Goal: Transaction & Acquisition: Purchase product/service

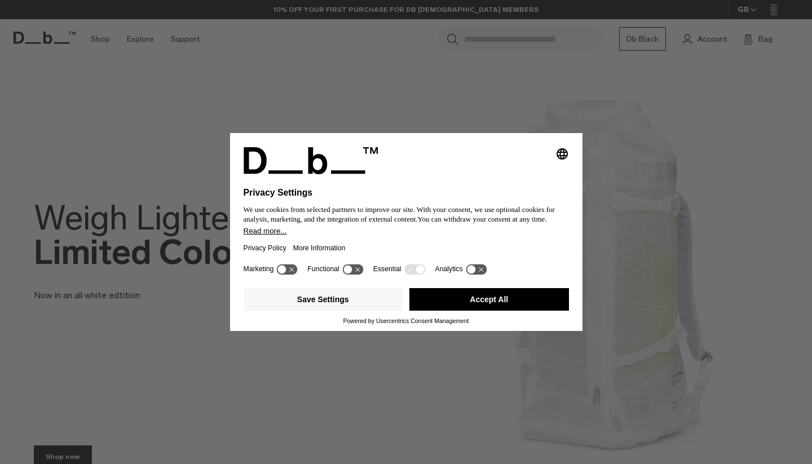
click at [479, 300] on button "Accept All" at bounding box center [489, 299] width 160 height 23
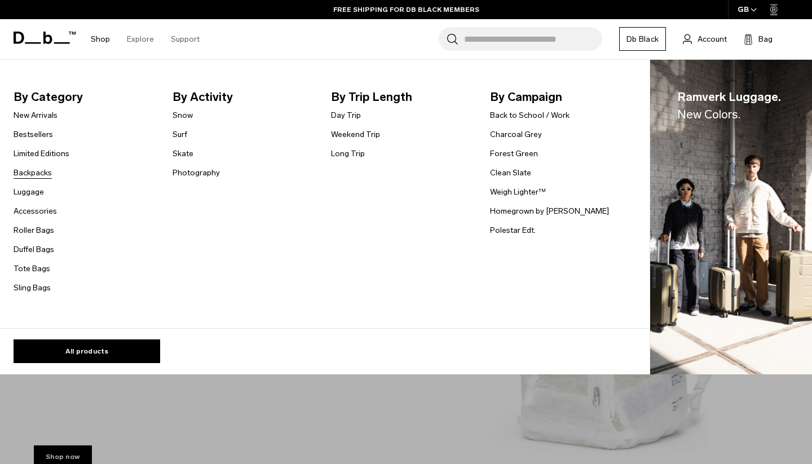
click at [43, 175] on link "Backpacks" at bounding box center [33, 173] width 38 height 12
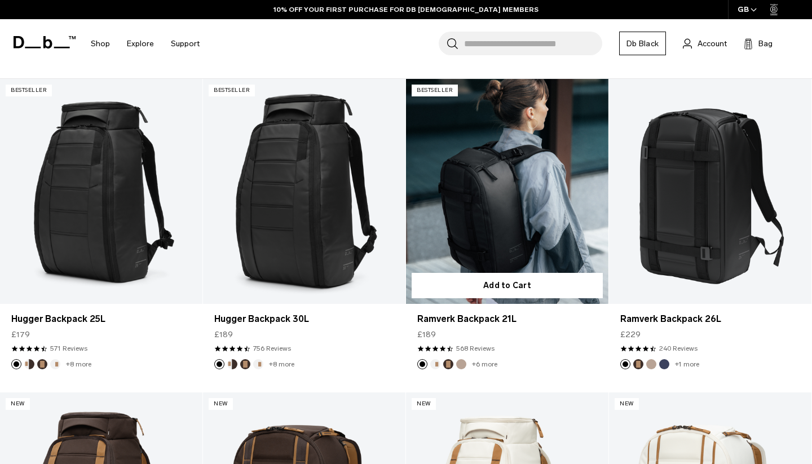
scroll to position [206, 0]
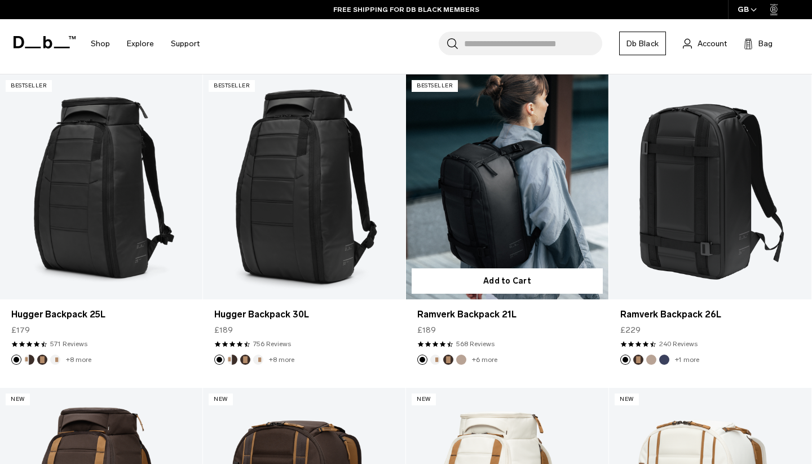
click at [482, 361] on link "+6 more" at bounding box center [484, 360] width 25 height 8
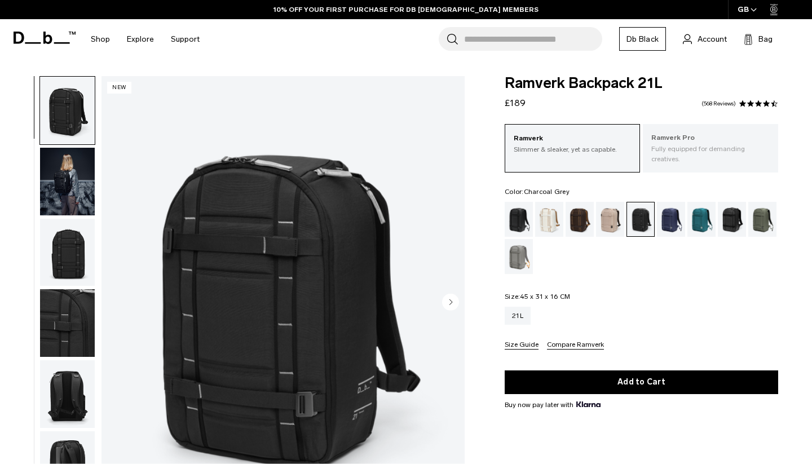
click at [703, 145] on p "Fully equipped for demanding creatives." at bounding box center [710, 154] width 118 height 20
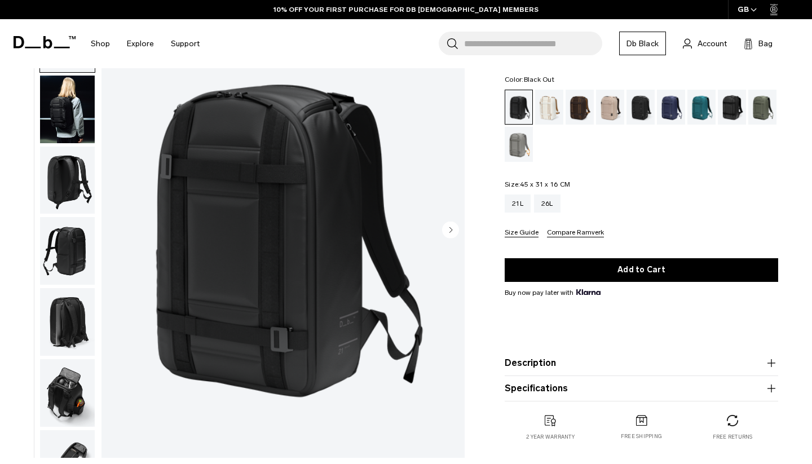
scroll to position [313, 0]
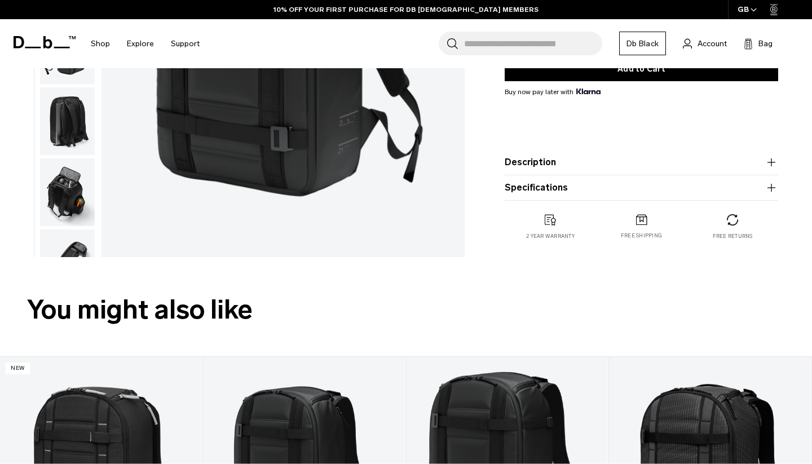
click at [64, 185] on img "button" at bounding box center [67, 192] width 55 height 68
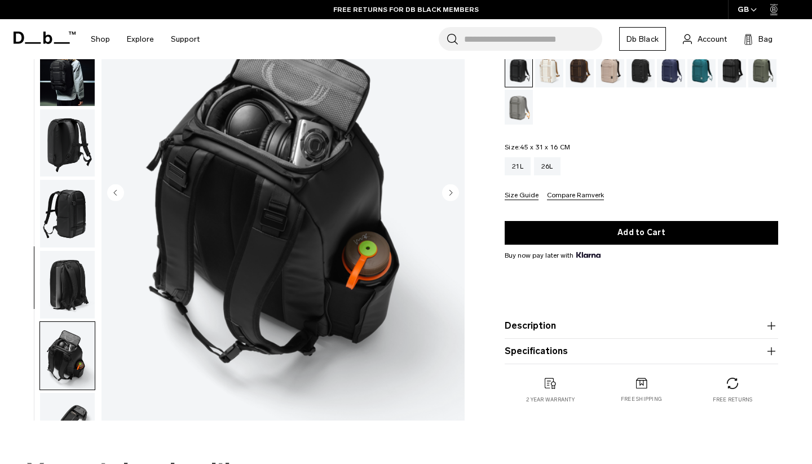
scroll to position [160, 0]
